Goal: Transaction & Acquisition: Download file/media

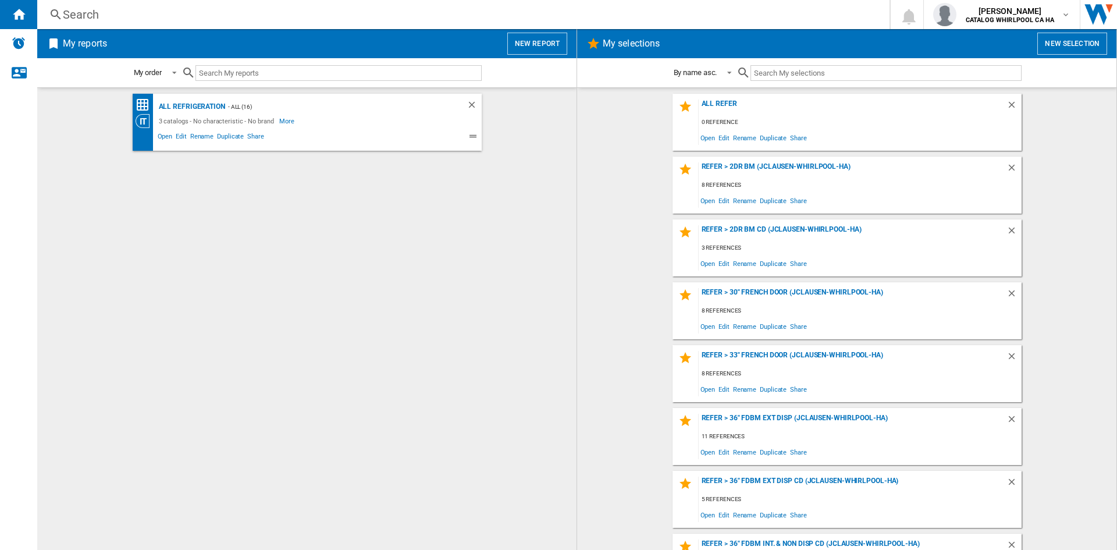
click at [326, 122] on div "3 catalogs - No characteristic - No brand More Less" at bounding box center [297, 121] width 323 height 14
click at [162, 133] on span "Open" at bounding box center [165, 138] width 19 height 14
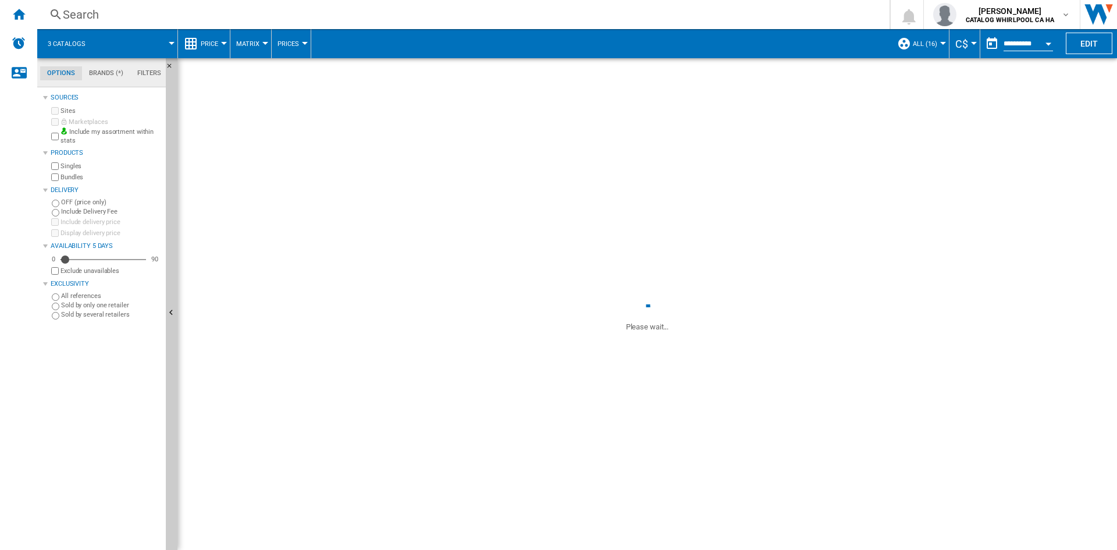
click at [1046, 44] on div "Open calendar" at bounding box center [1048, 43] width 6 height 3
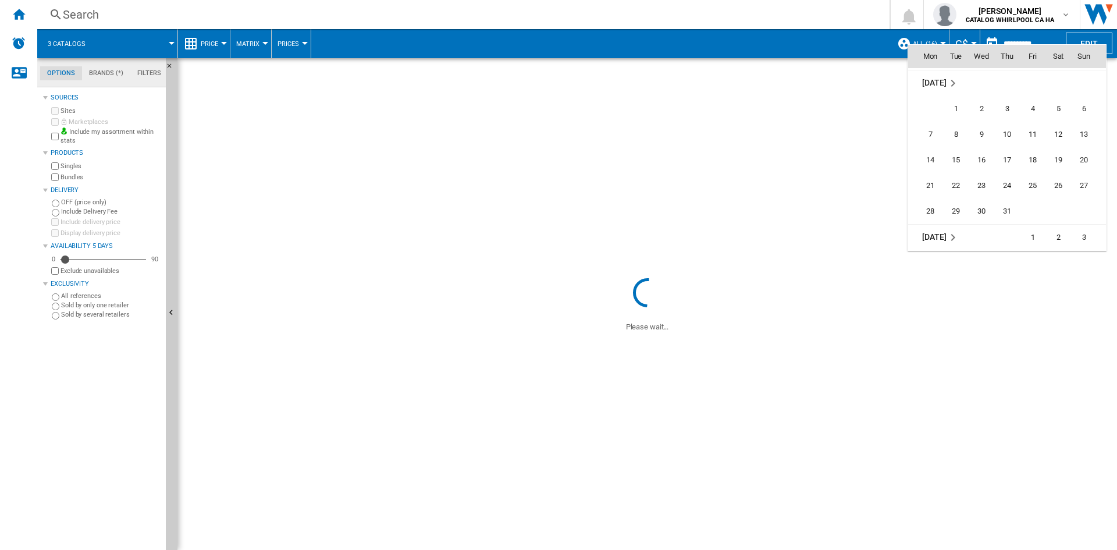
scroll to position [5375, 0]
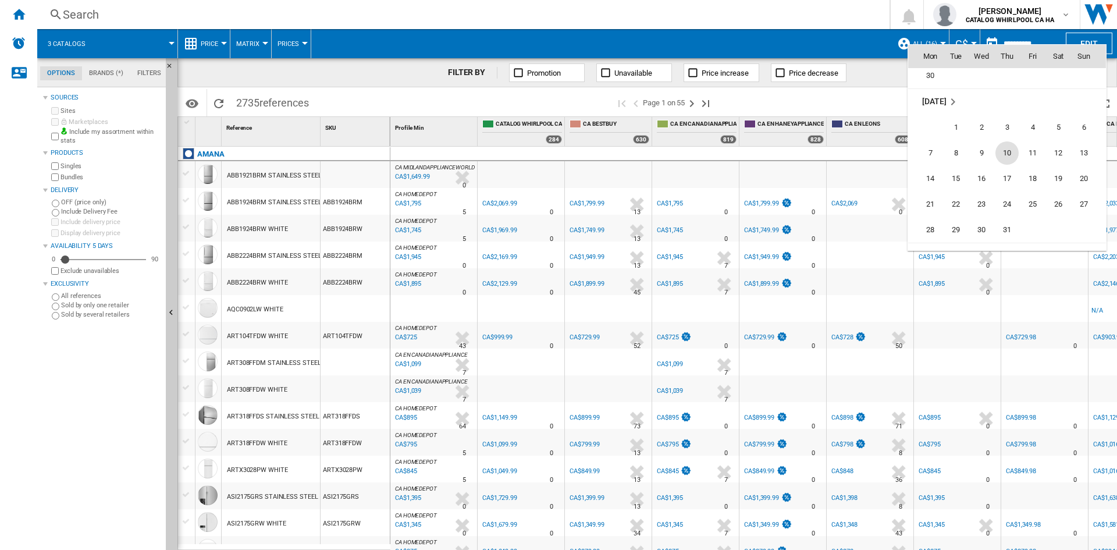
click at [1013, 151] on span "10" at bounding box center [1006, 152] width 23 height 23
type input "**********"
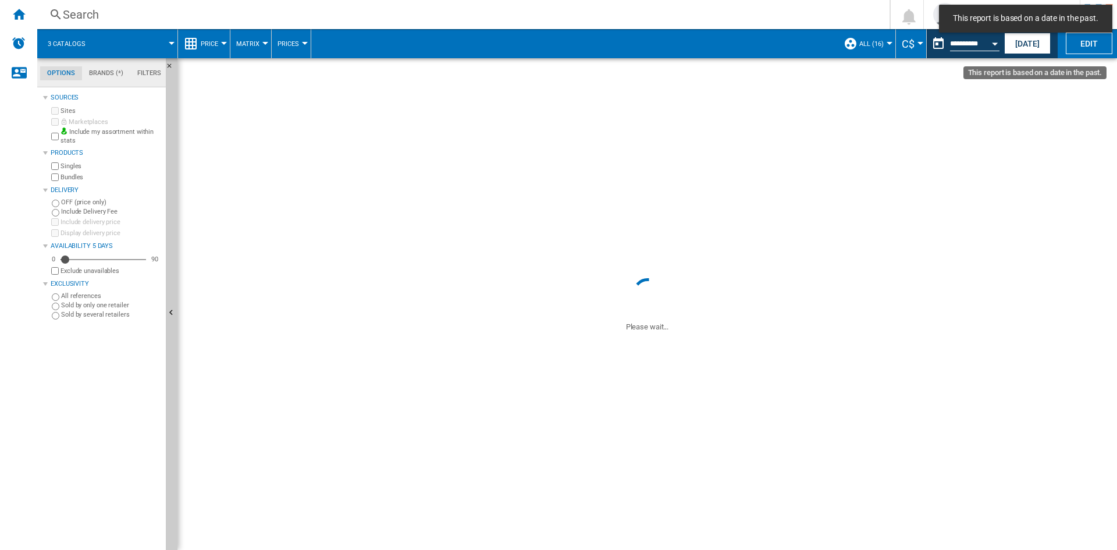
click at [979, 45] on input "**********" at bounding box center [974, 45] width 49 height 10
click at [990, 44] on button "Open calendar" at bounding box center [994, 41] width 21 height 21
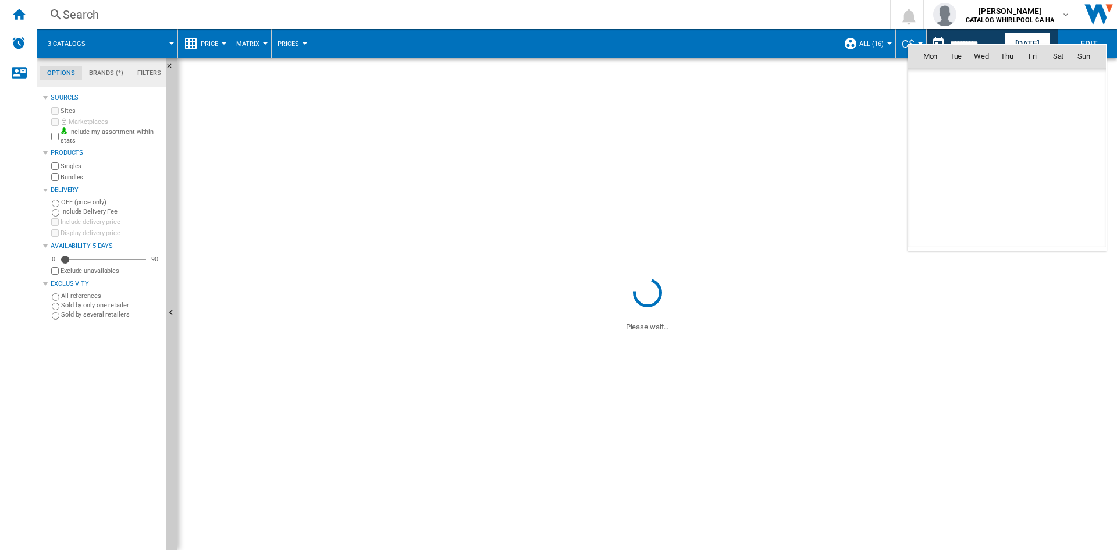
scroll to position [5396, 0]
click at [1010, 134] on span "10" at bounding box center [1006, 132] width 23 height 23
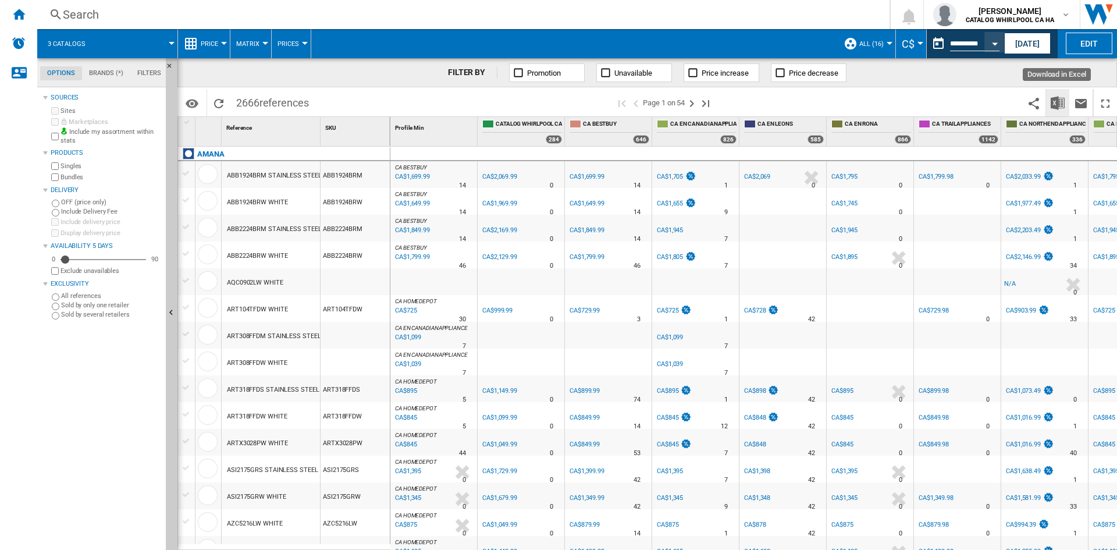
click at [1062, 104] on img "Download in Excel" at bounding box center [1058, 103] width 14 height 14
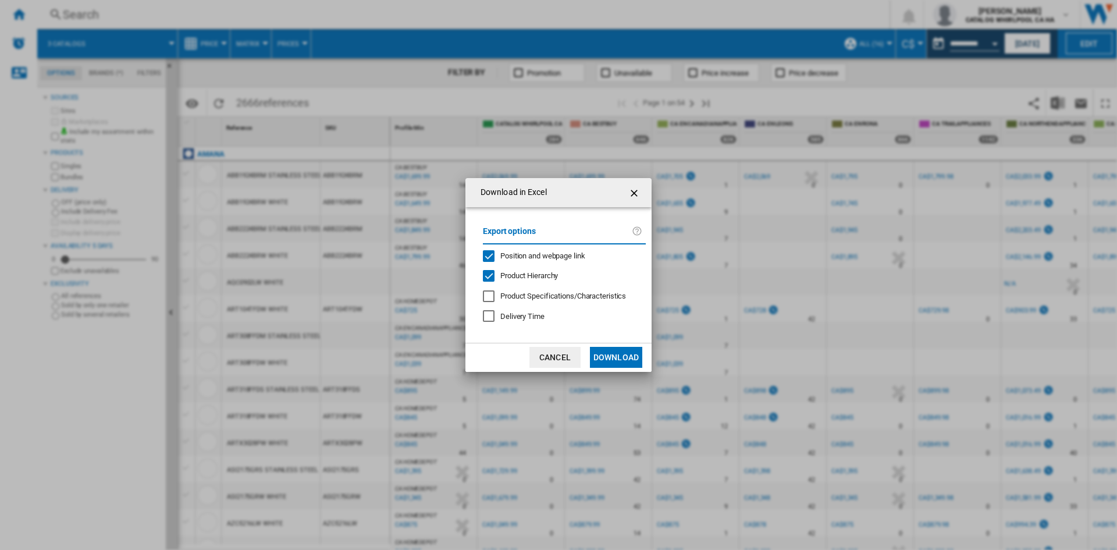
click at [634, 353] on button "Download" at bounding box center [616, 357] width 52 height 21
